Goal: Information Seeking & Learning: Learn about a topic

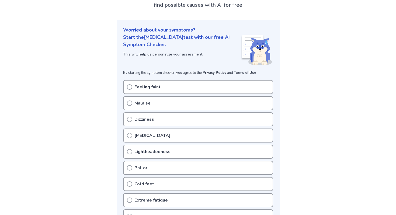
scroll to position [43, 0]
click at [175, 87] on div "Feeling faint" at bounding box center [198, 87] width 150 height 14
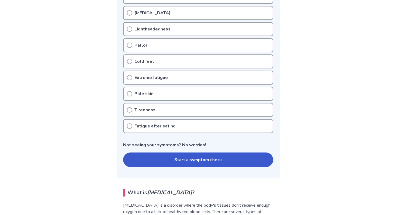
scroll to position [164, 0]
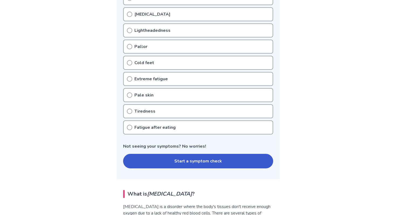
click at [152, 160] on button "Start a symptom check" at bounding box center [198, 161] width 150 height 15
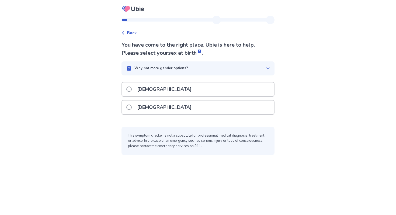
click at [165, 105] on div "[DEMOGRAPHIC_DATA]" at bounding box center [198, 108] width 152 height 14
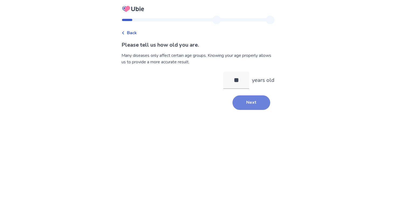
type input "**"
click at [252, 106] on button "Next" at bounding box center [252, 102] width 38 height 15
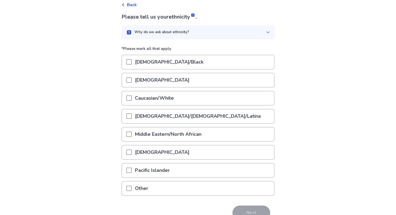
scroll to position [43, 0]
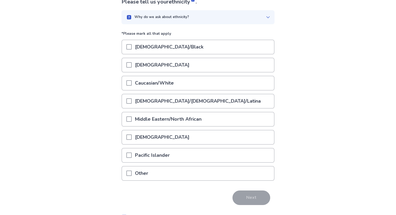
click at [132, 83] on span at bounding box center [128, 82] width 5 height 5
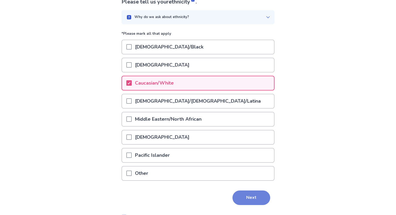
click at [254, 197] on button "Next" at bounding box center [252, 198] width 38 height 15
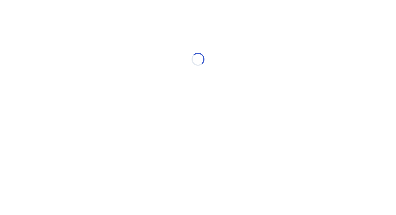
scroll to position [0, 0]
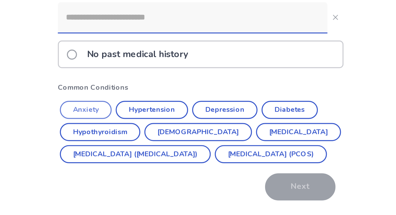
click at [144, 125] on button "Anxiety" at bounding box center [137, 123] width 28 height 10
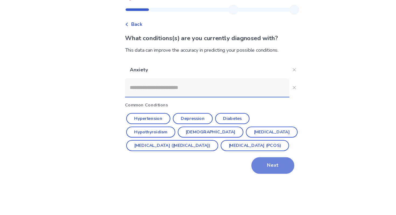
click at [249, 164] on button "Next" at bounding box center [252, 157] width 38 height 15
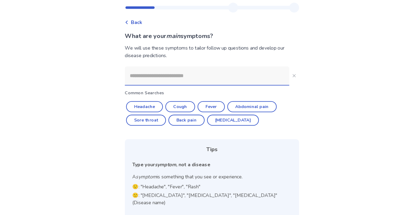
scroll to position [13, 0]
click at [199, 69] on input at bounding box center [194, 67] width 145 height 16
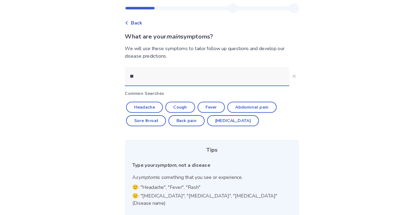
scroll to position [0, 0]
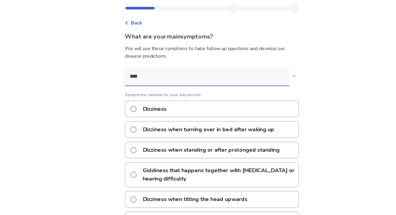
type input "****"
click at [198, 105] on div "Dizziness" at bounding box center [198, 108] width 153 height 15
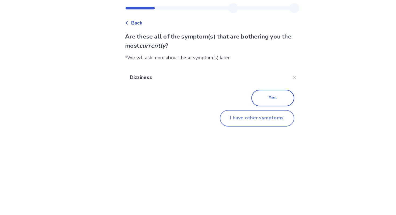
click at [240, 114] on button "I have other symptoms" at bounding box center [238, 116] width 66 height 15
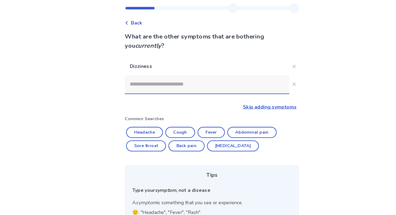
click at [217, 89] on input at bounding box center [194, 87] width 145 height 16
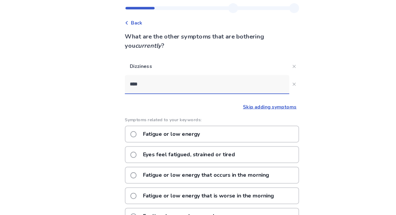
type input "****"
click at [204, 132] on div "Fatigue or low energy" at bounding box center [198, 130] width 153 height 15
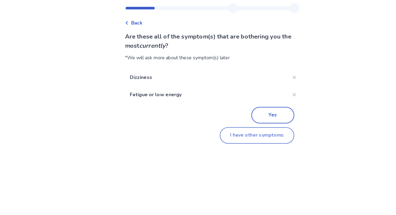
click at [238, 132] on button "I have other symptoms" at bounding box center [238, 132] width 66 height 15
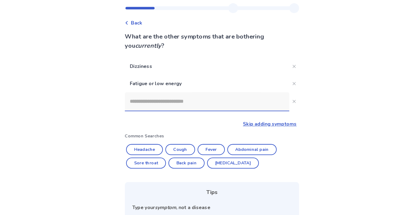
click at [191, 103] on input at bounding box center [194, 102] width 145 height 16
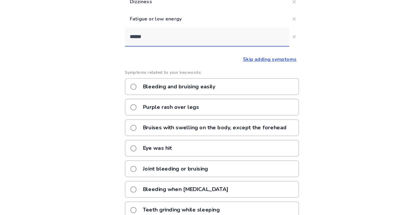
scroll to position [46, 0]
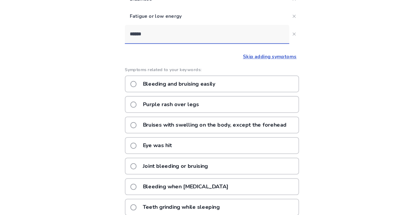
type input "******"
click at [208, 98] on div "Bleeding and bruising easily" at bounding box center [198, 99] width 153 height 15
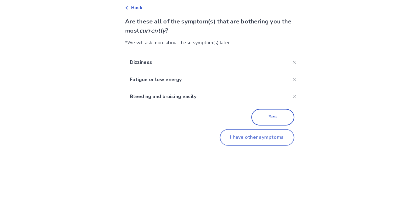
click at [256, 148] on button "I have other symptoms" at bounding box center [238, 147] width 66 height 15
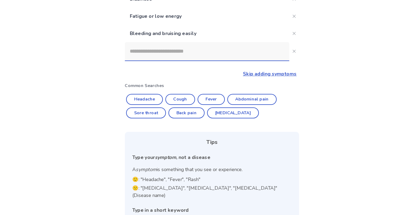
click at [185, 75] on input at bounding box center [194, 71] width 145 height 16
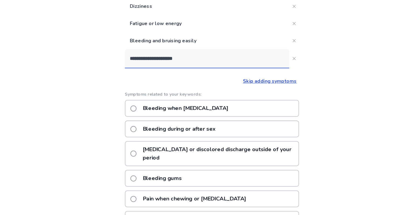
scroll to position [46, 0]
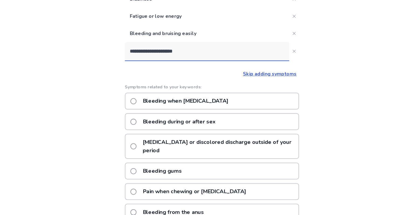
type input "**********"
click at [242, 115] on div "Bleeding when brushing teeth" at bounding box center [198, 115] width 153 height 15
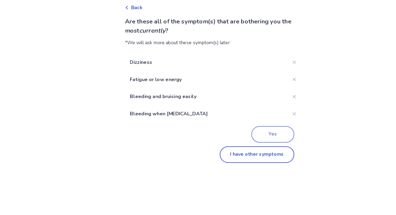
click at [255, 145] on button "Yes" at bounding box center [252, 144] width 38 height 15
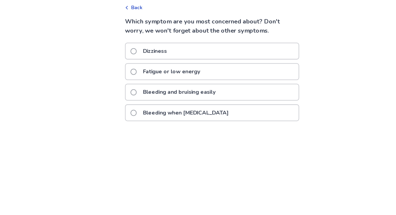
click at [182, 89] on p "Fatigue or low energy" at bounding box center [162, 89] width 57 height 14
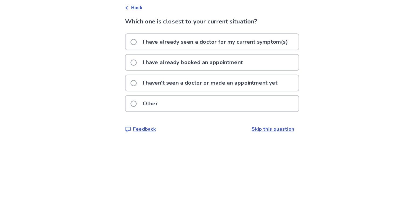
click at [178, 102] on p "I haven't seen a doctor or made an appointment yet" at bounding box center [196, 99] width 125 height 14
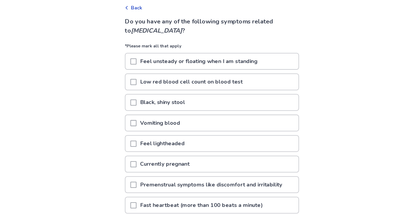
click at [132, 80] on span at bounding box center [128, 79] width 5 height 5
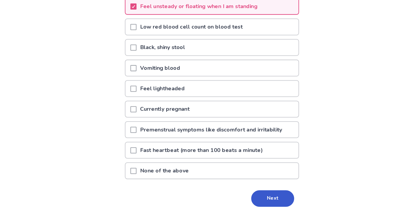
scroll to position [49, 0]
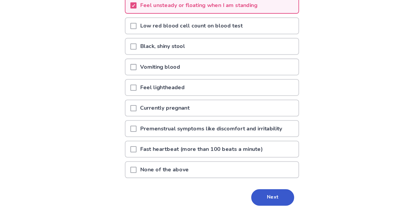
click at [132, 102] on span at bounding box center [128, 103] width 5 height 5
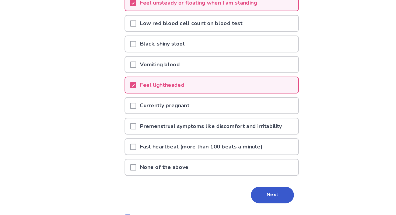
scroll to position [52, 0]
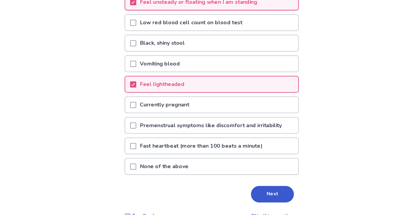
click at [132, 154] on span at bounding box center [128, 154] width 5 height 5
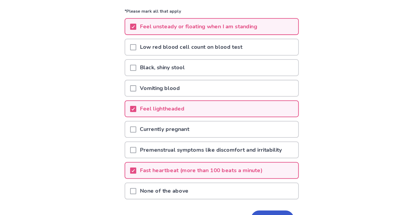
scroll to position [53, 0]
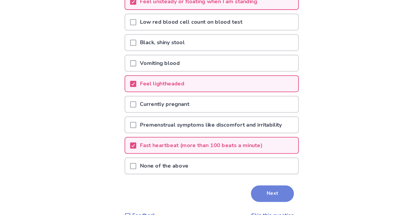
click at [254, 196] on button "Next" at bounding box center [252, 196] width 38 height 15
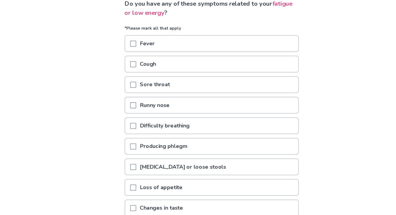
scroll to position [19, 0]
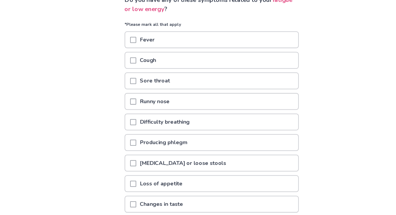
click at [131, 134] on span at bounding box center [128, 133] width 5 height 5
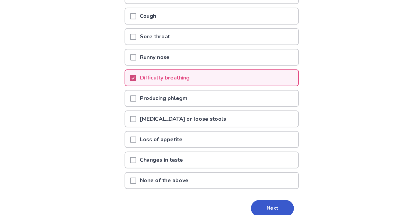
scroll to position [83, 0]
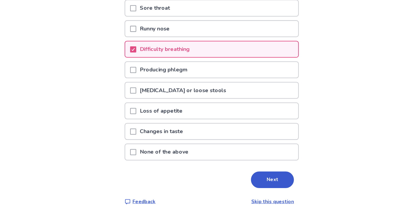
click at [131, 89] on span at bounding box center [128, 87] width 5 height 5
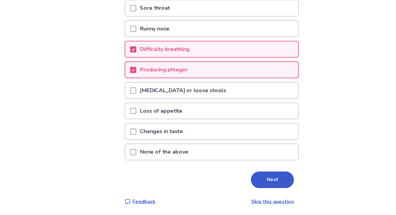
click at [132, 140] on span at bounding box center [128, 141] width 5 height 5
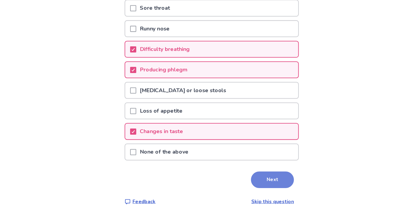
click at [242, 183] on button "Next" at bounding box center [252, 184] width 38 height 15
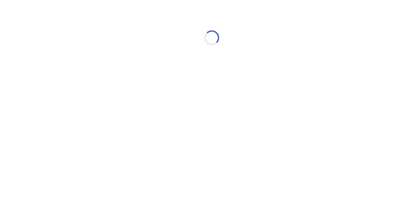
scroll to position [0, 0]
select select "*"
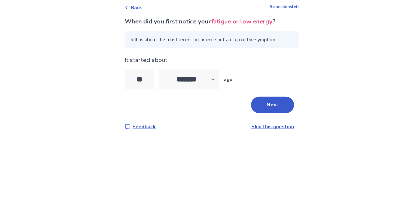
type input "*"
type input "**"
click at [252, 118] on button "Next" at bounding box center [252, 118] width 38 height 15
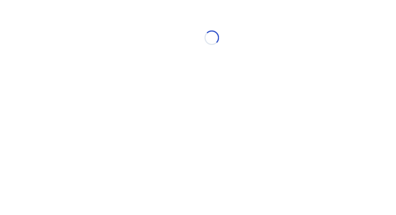
select select "*"
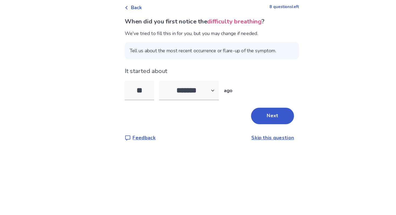
type input "*"
click at [245, 124] on button "Next" at bounding box center [252, 128] width 38 height 15
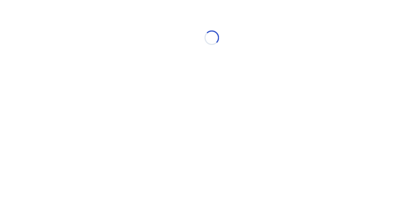
select select "*"
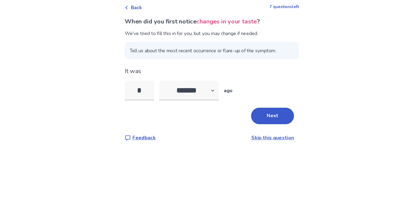
click at [238, 147] on link "Skip this question" at bounding box center [251, 147] width 37 height 6
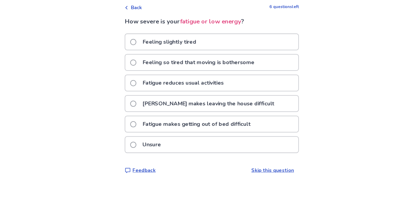
click at [131, 78] on label "Feeling so tired that moving is bothersome" at bounding box center [182, 81] width 112 height 14
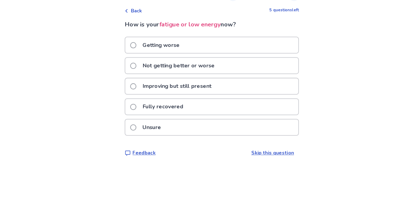
click at [179, 63] on div "Getting worse" at bounding box center [198, 63] width 152 height 14
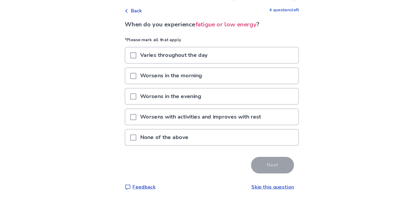
click at [132, 90] on span at bounding box center [128, 89] width 5 height 5
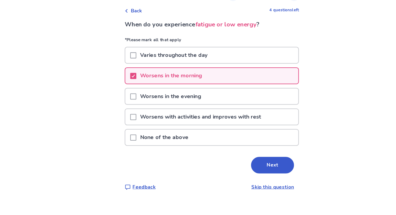
click at [132, 71] on span at bounding box center [128, 71] width 5 height 5
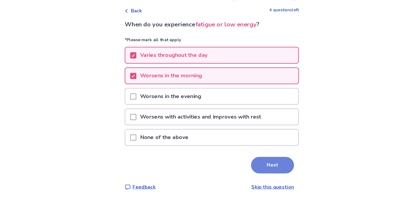
click at [255, 171] on button "Next" at bounding box center [252, 168] width 38 height 15
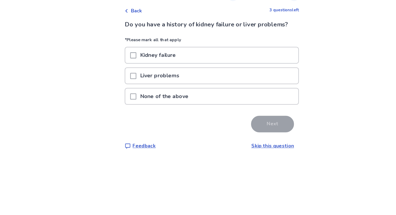
click at [197, 111] on div "None of the above" at bounding box center [198, 108] width 152 height 14
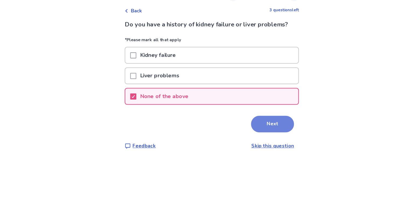
click at [247, 133] on button "Next" at bounding box center [252, 132] width 38 height 15
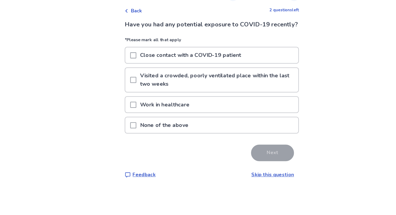
click at [178, 140] on p "None of the above" at bounding box center [156, 133] width 49 height 14
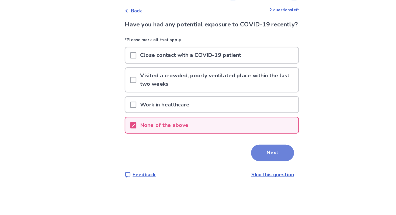
click at [251, 165] on button "Next" at bounding box center [252, 157] width 38 height 15
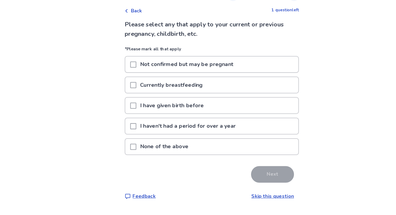
click at [217, 149] on div "None of the above" at bounding box center [198, 152] width 152 height 14
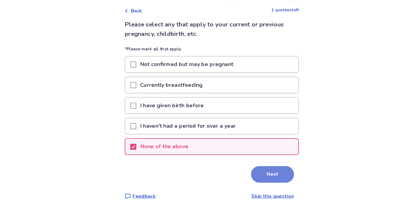
click at [249, 178] on button "Next" at bounding box center [252, 176] width 38 height 15
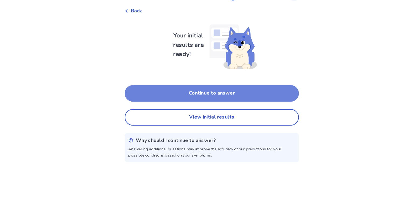
click at [230, 106] on button "Continue to answer" at bounding box center [198, 105] width 153 height 15
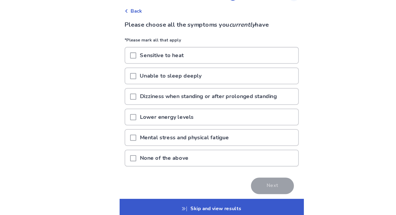
scroll to position [20, 0]
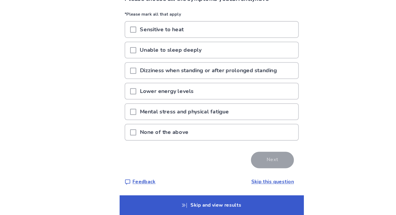
click at [208, 205] on p "Skip and view results" at bounding box center [198, 206] width 162 height 17
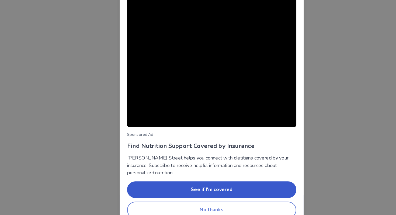
click at [212, 207] on button "No thanks" at bounding box center [198, 210] width 149 height 15
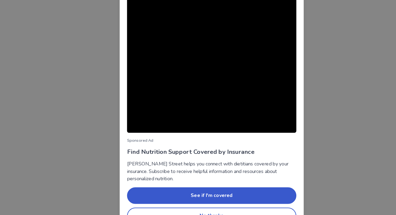
scroll to position [9, 0]
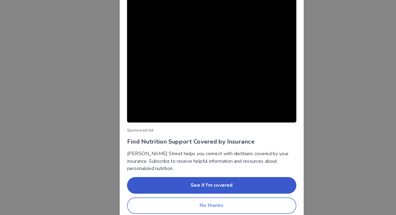
click at [225, 200] on button "No thanks" at bounding box center [198, 201] width 149 height 15
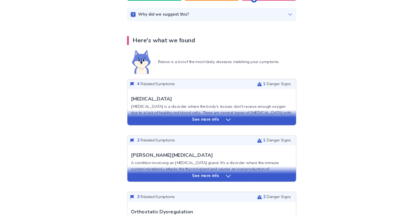
scroll to position [76, 0]
